Goal: Register for event/course

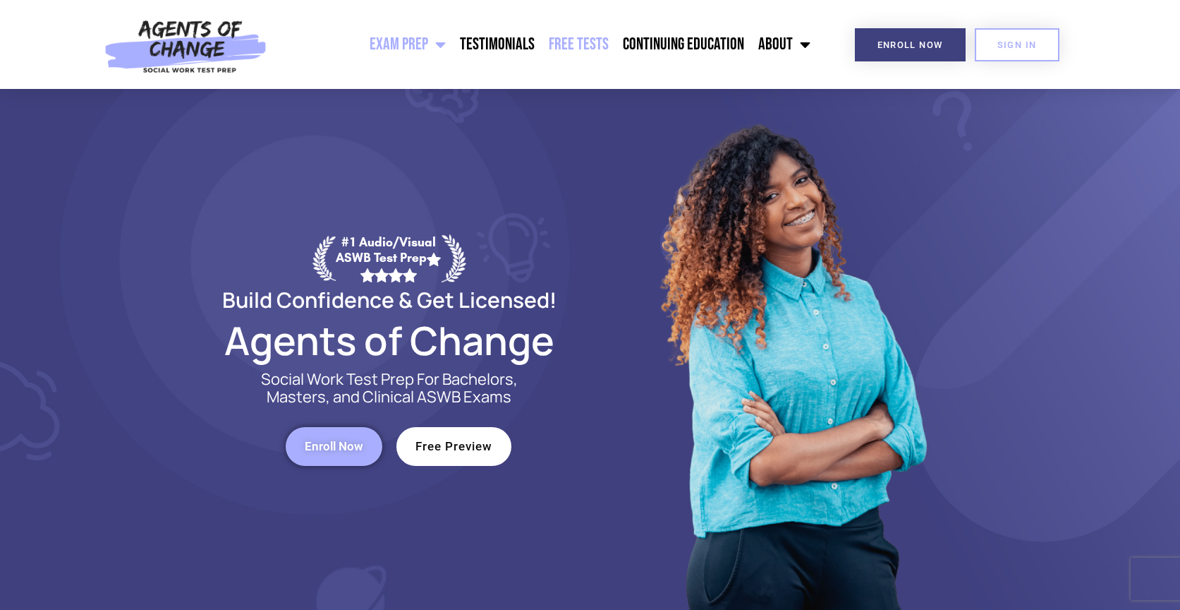
click at [579, 40] on link "Free Tests" at bounding box center [579, 44] width 74 height 35
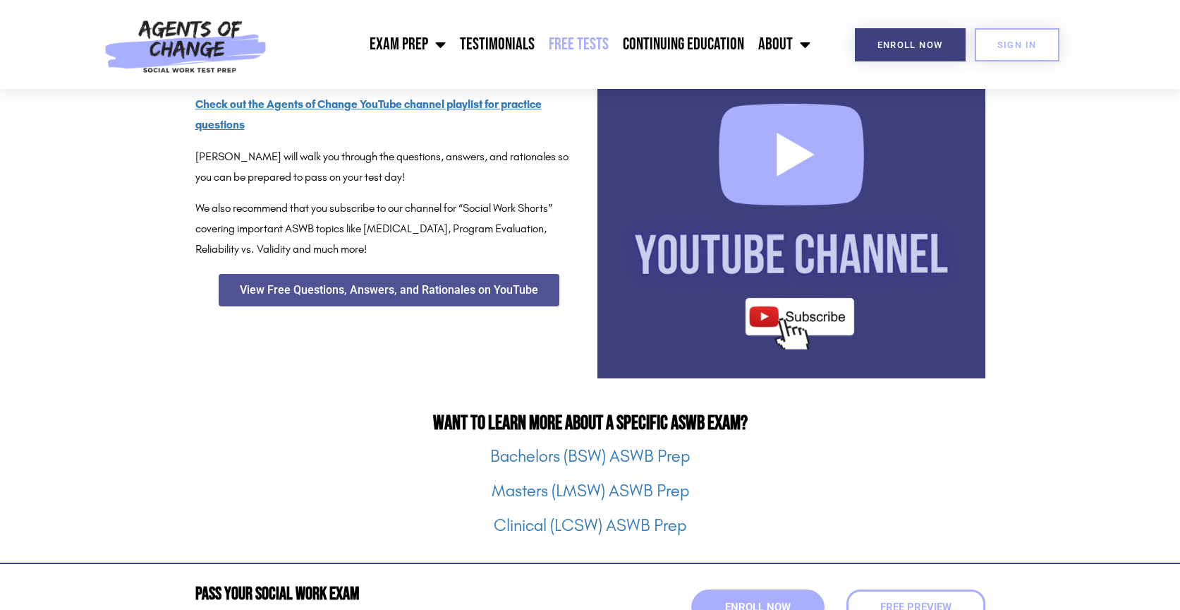
scroll to position [1731, 0]
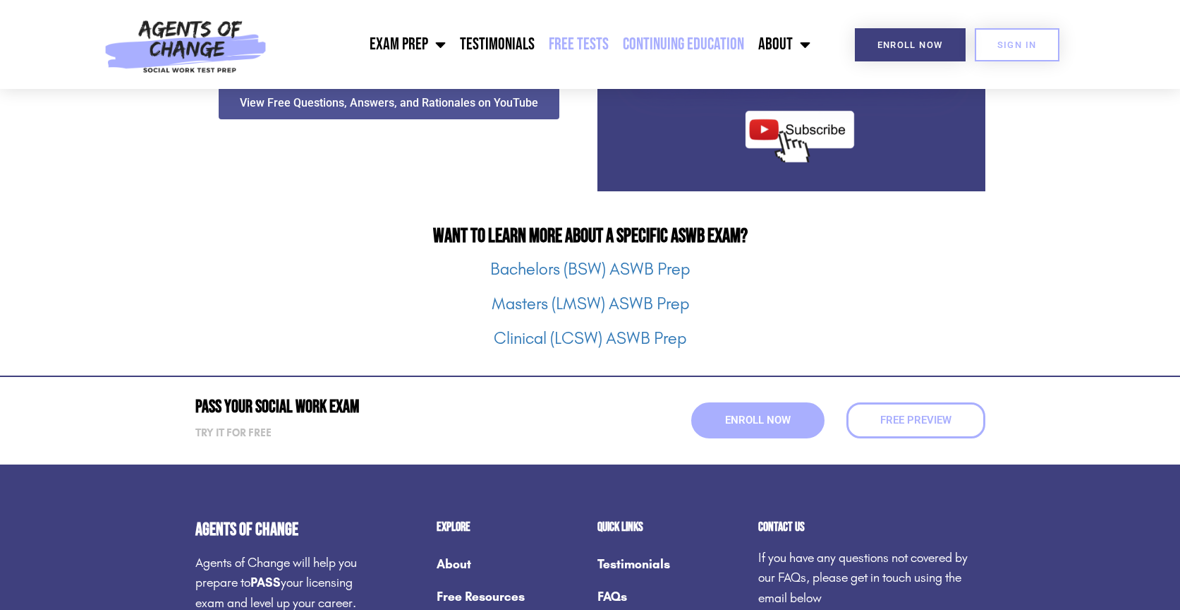
click at [692, 37] on link "Continuing Education" at bounding box center [683, 44] width 135 height 35
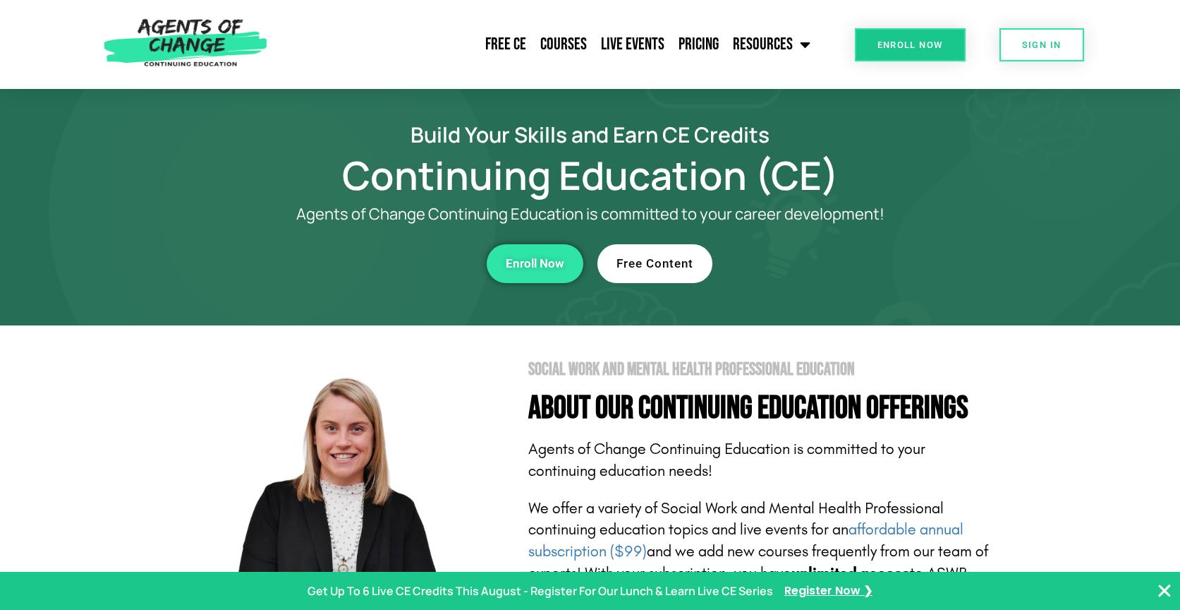
click at [653, 269] on span "Free Content" at bounding box center [655, 264] width 77 height 12
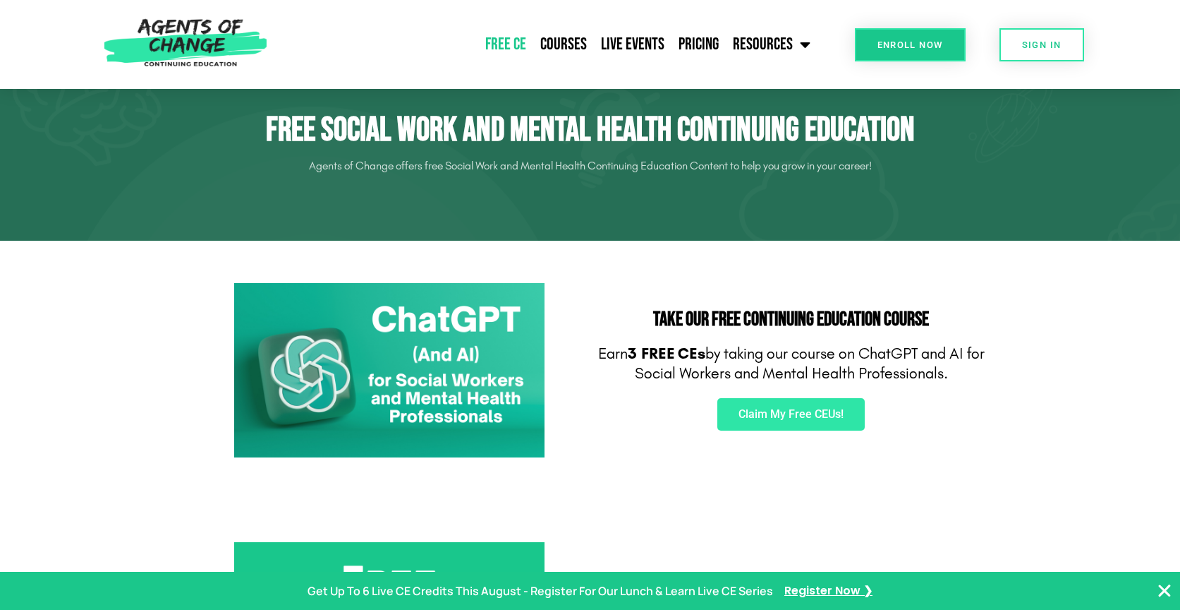
scroll to position [59, 0]
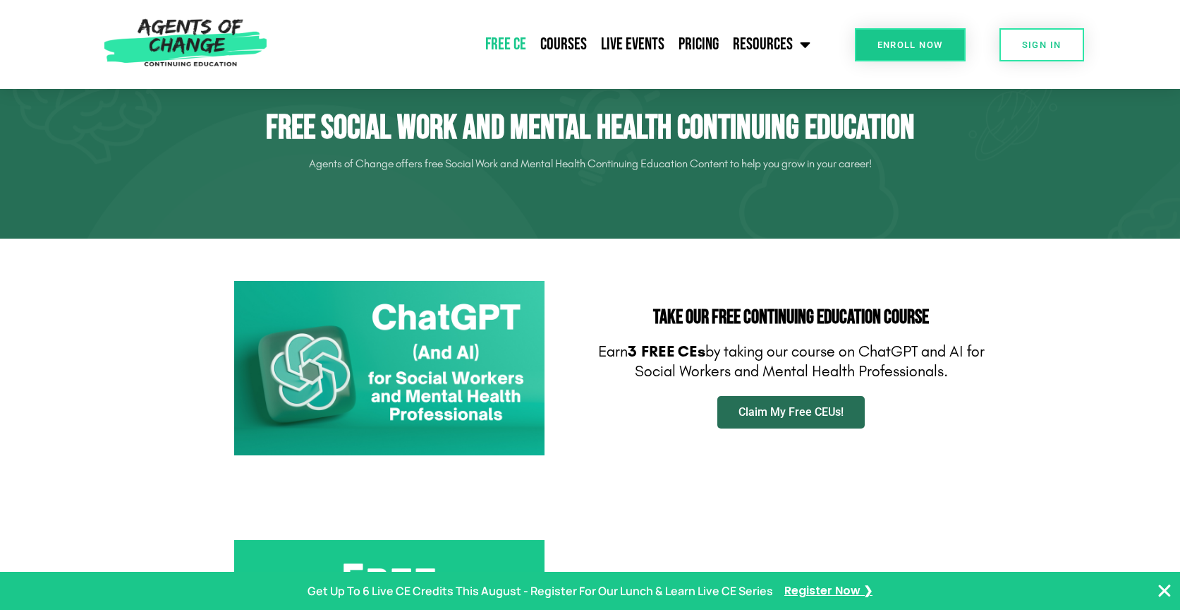
click at [802, 408] on span "Claim My Free CEUs!" at bounding box center [791, 411] width 105 height 11
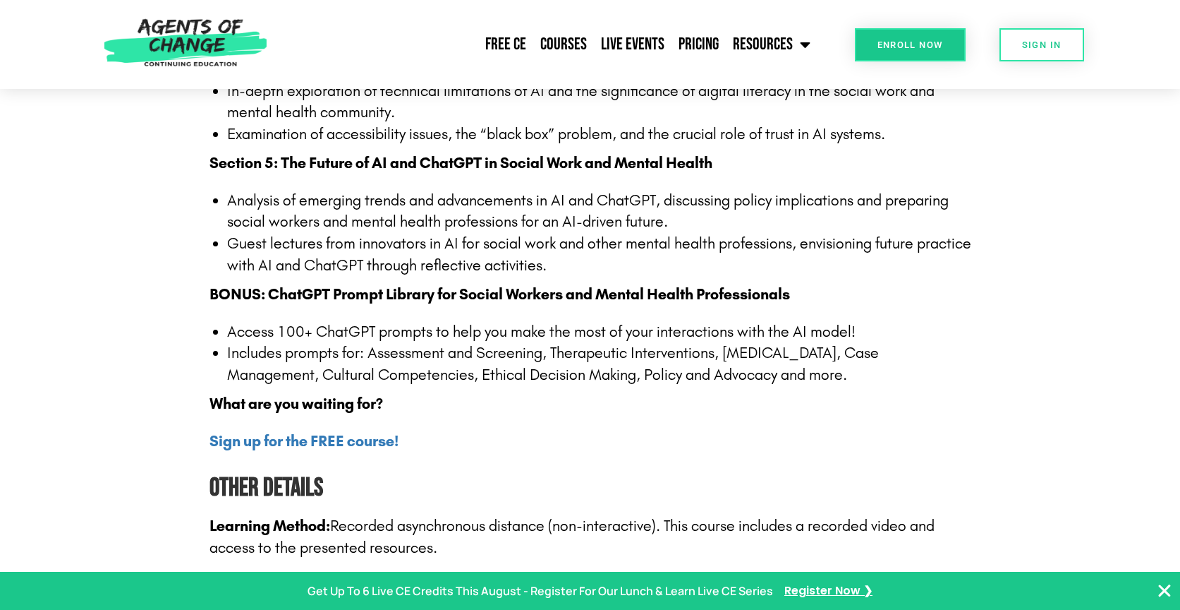
scroll to position [1719, 0]
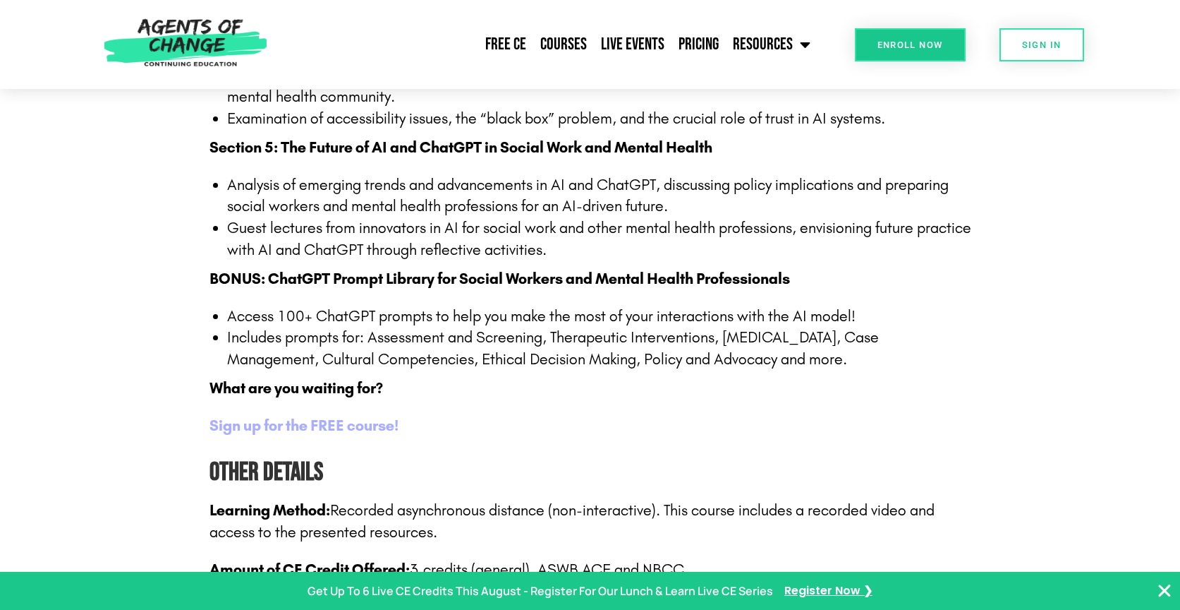
click at [378, 416] on b "Sign up for the FREE course!" at bounding box center [304, 425] width 189 height 18
